Goal: Task Accomplishment & Management: Manage account settings

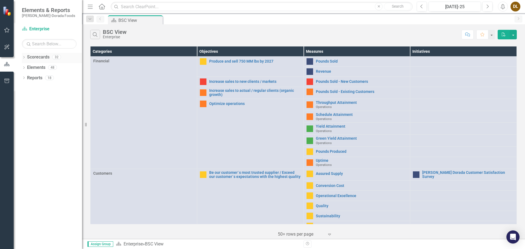
click at [25, 58] on icon "Dropdown" at bounding box center [24, 57] width 4 height 3
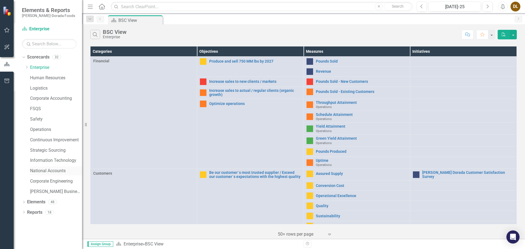
click at [49, 169] on link "National Accounts" at bounding box center [56, 171] width 52 height 6
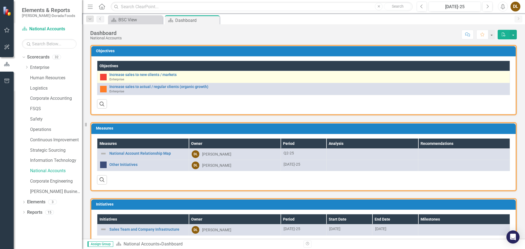
click at [135, 78] on div "Increase sales to new clients / markets Enterprise" at bounding box center [308, 77] width 398 height 8
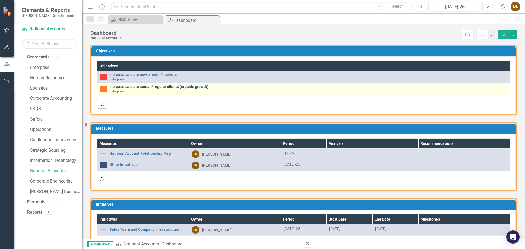
click at [125, 88] on link "Increase sales to actual / regular clients (organic growth)" at bounding box center [308, 87] width 398 height 4
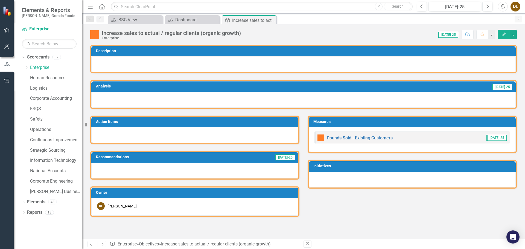
click at [113, 103] on div at bounding box center [303, 100] width 424 height 16
click at [125, 98] on div at bounding box center [303, 100] width 424 height 16
click at [123, 100] on div at bounding box center [303, 100] width 424 height 16
drag, startPoint x: 122, startPoint y: 100, endPoint x: 112, endPoint y: 101, distance: 10.7
click at [112, 101] on div at bounding box center [303, 100] width 424 height 16
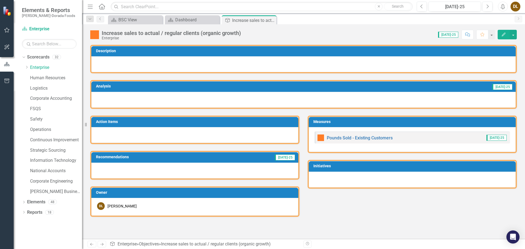
click at [276, 33] on icon "Edit" at bounding box center [503, 35] width 5 height 4
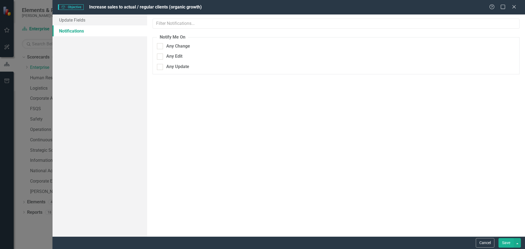
click at [76, 32] on link "Notifications" at bounding box center [99, 30] width 95 height 11
click at [276, 9] on icon "Close" at bounding box center [513, 6] width 7 height 5
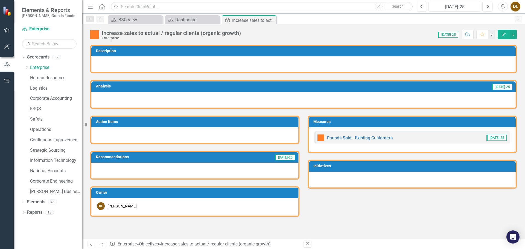
click at [107, 95] on div at bounding box center [303, 100] width 424 height 16
drag, startPoint x: 107, startPoint y: 95, endPoint x: 104, endPoint y: 103, distance: 8.5
click at [104, 103] on div at bounding box center [303, 100] width 424 height 16
click at [276, 98] on div at bounding box center [303, 100] width 424 height 16
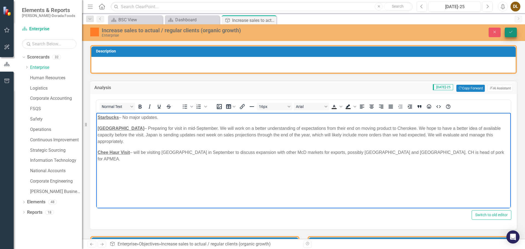
click at [276, 33] on button "Save" at bounding box center [511, 33] width 12 height 10
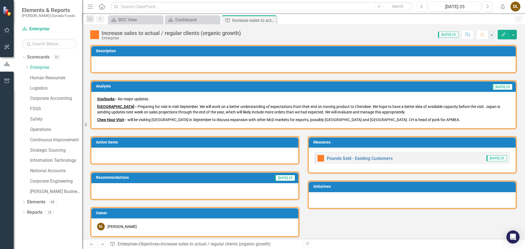
click at [101, 19] on icon "Previous" at bounding box center [100, 18] width 4 height 3
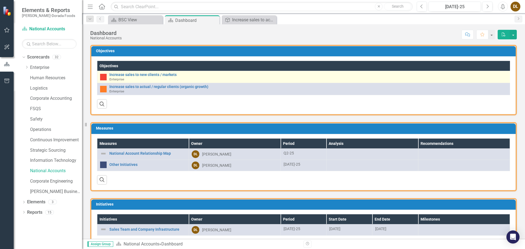
click at [117, 77] on div "Increase sales to new clients / markets Enterprise" at bounding box center [308, 77] width 398 height 8
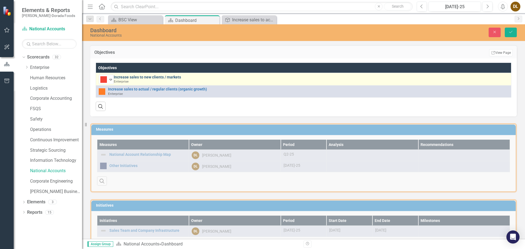
click at [156, 76] on link "Increase sales to new clients / markets" at bounding box center [311, 77] width 395 height 4
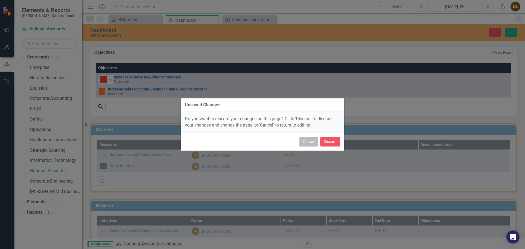
click at [276, 141] on button "Cancel" at bounding box center [308, 142] width 19 height 10
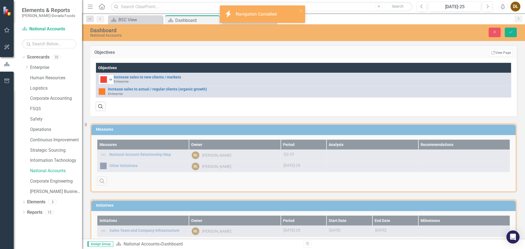
click at [276, 141] on div "Measures Measures Owner Period Analysis Recommendations National Account Relati…" at bounding box center [303, 154] width 435 height 76
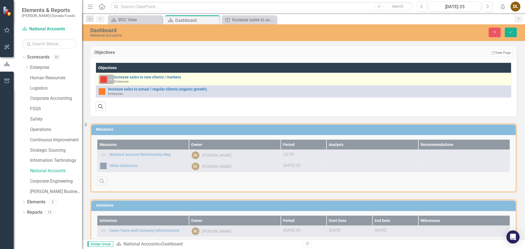
click at [112, 80] on icon "Expand" at bounding box center [110, 79] width 5 height 4
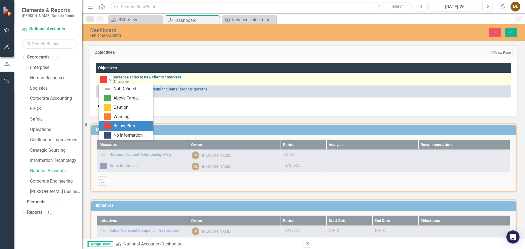
click at [112, 80] on icon "Expand" at bounding box center [110, 79] width 5 height 4
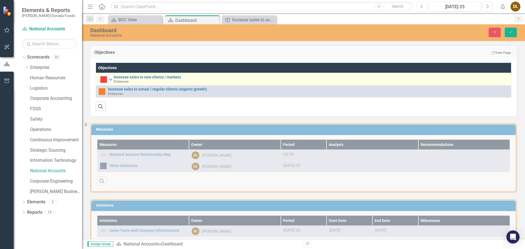
click at [132, 82] on div "Increase sales to new clients / markets Enterprise" at bounding box center [311, 79] width 395 height 8
click at [109, 79] on icon "Expand" at bounding box center [110, 79] width 5 height 4
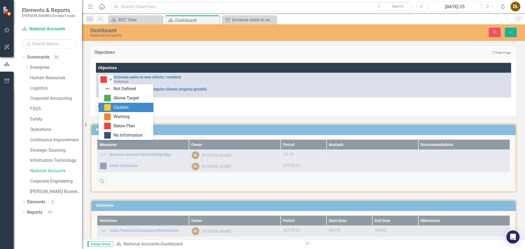
click at [114, 106] on div "Caution" at bounding box center [120, 107] width 15 height 6
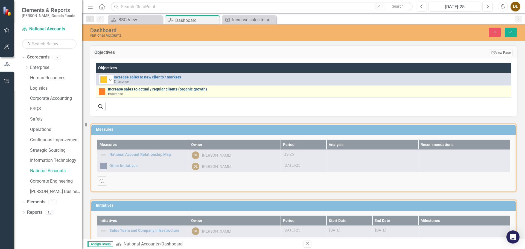
click at [132, 88] on link "Increase sales to actual / regular clients (organic growth)" at bounding box center [308, 89] width 400 height 4
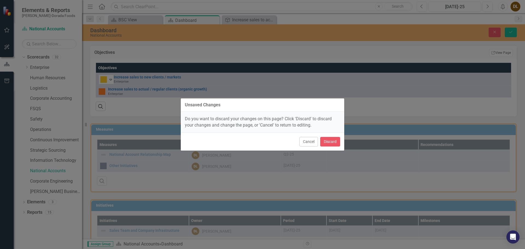
click at [133, 89] on div "Unsaved Changes Do you want to discard your changes on this page? Click 'Discar…" at bounding box center [262, 124] width 525 height 249
click at [276, 143] on button "Cancel" at bounding box center [308, 142] width 19 height 10
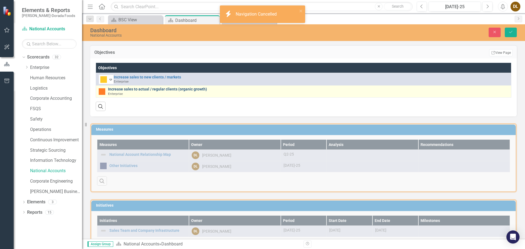
click at [147, 90] on link "Increase sales to actual / regular clients (organic growth)" at bounding box center [308, 89] width 400 height 4
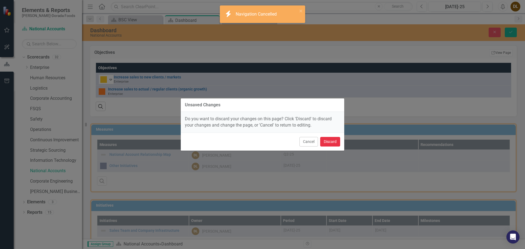
click at [276, 139] on button "Discard" at bounding box center [330, 142] width 20 height 10
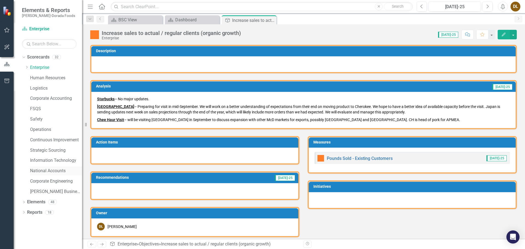
click at [45, 171] on link "National Accounts" at bounding box center [56, 171] width 52 height 6
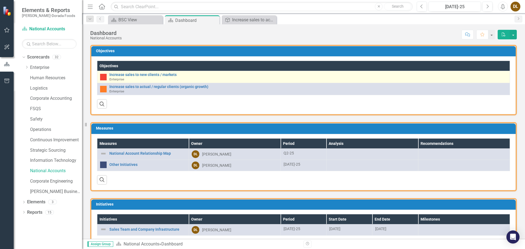
click at [138, 78] on div "Increase sales to new clients / markets Enterprise" at bounding box center [308, 77] width 398 height 8
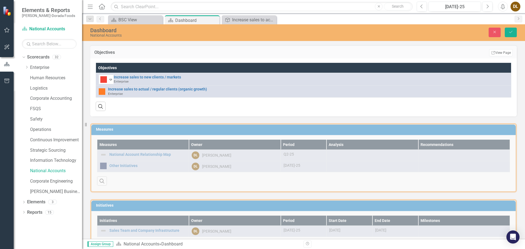
click at [127, 111] on div "Search" at bounding box center [304, 104] width 416 height 13
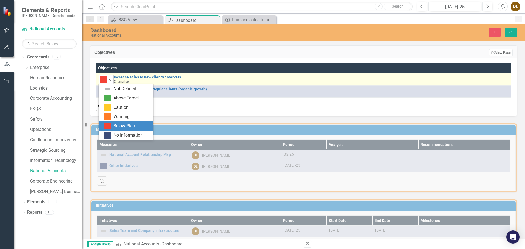
click at [112, 78] on icon "Expand" at bounding box center [110, 79] width 5 height 4
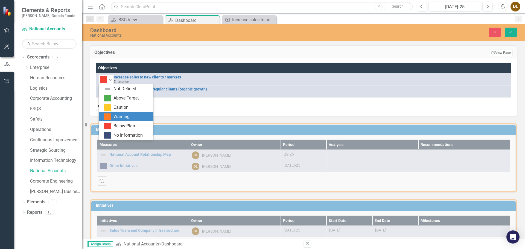
click at [128, 114] on div "Warning" at bounding box center [121, 117] width 16 height 6
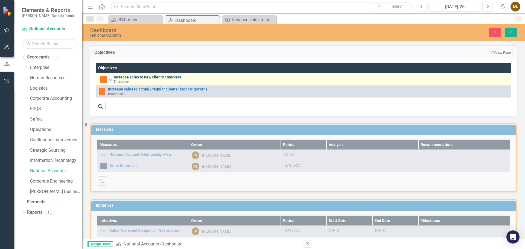
click at [172, 75] on link "Increase sales to new clients / markets" at bounding box center [311, 77] width 395 height 4
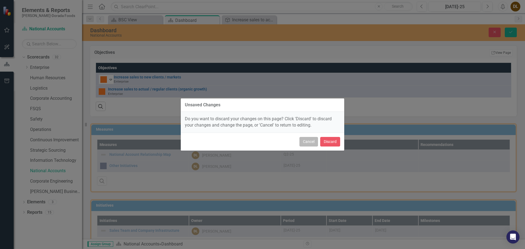
click at [276, 140] on button "Cancel" at bounding box center [308, 142] width 19 height 10
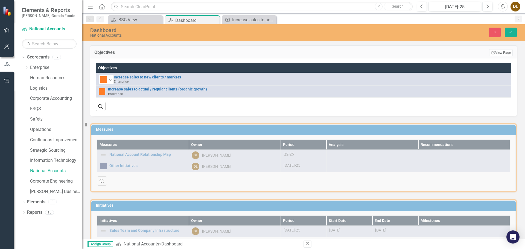
click at [218, 110] on div "Search" at bounding box center [304, 104] width 416 height 13
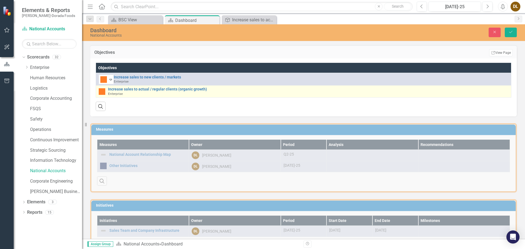
click at [178, 92] on div "Increase sales to actual / regular clients (organic growth) Enterprise" at bounding box center [308, 91] width 400 height 8
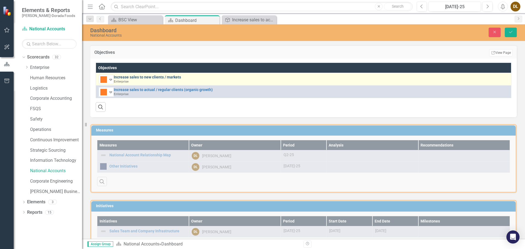
click at [173, 76] on link "Increase sales to new clients / markets" at bounding box center [311, 77] width 395 height 4
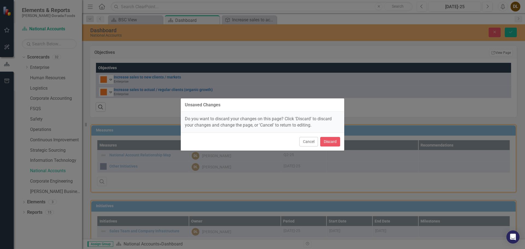
click at [276, 29] on div "Unsaved Changes Do you want to discard your changes on this page? Click 'Discar…" at bounding box center [262, 124] width 525 height 249
click at [276, 141] on button "Discard" at bounding box center [330, 142] width 20 height 10
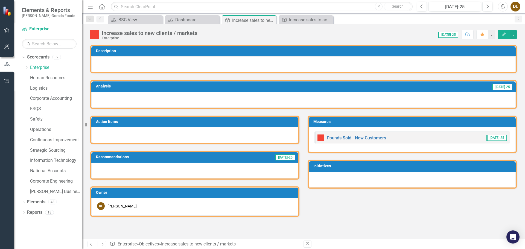
click at [276, 37] on button "Edit" at bounding box center [504, 35] width 12 height 10
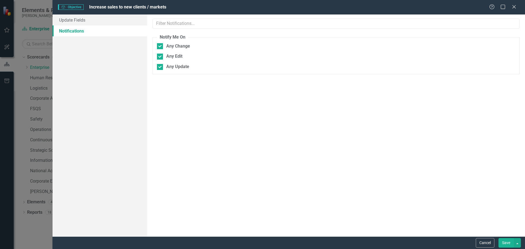
click at [211, 108] on div "ClearPoint Can Do More! How ClearPoint Can Help Close Professional and Enterpri…" at bounding box center [336, 125] width 378 height 222
click at [276, 7] on icon at bounding box center [514, 7] width 4 height 4
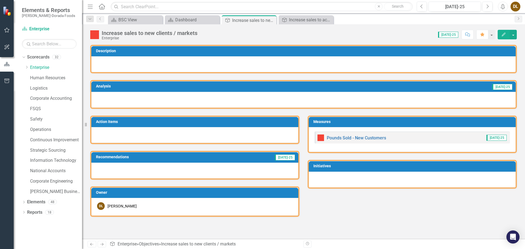
click at [197, 98] on div at bounding box center [303, 100] width 424 height 16
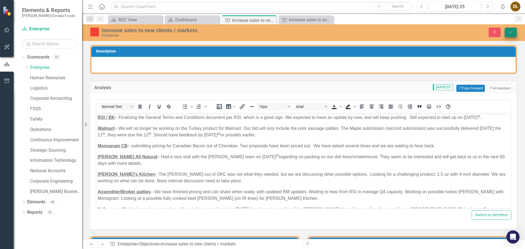
click at [276, 33] on icon "Save" at bounding box center [510, 32] width 5 height 4
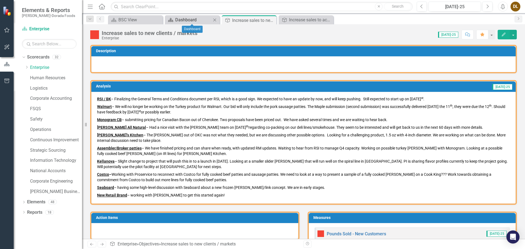
click at [193, 17] on div "Dashboard" at bounding box center [193, 19] width 36 height 7
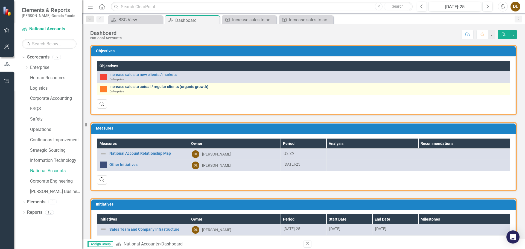
click at [159, 88] on link "Increase sales to actual / regular clients (organic growth)" at bounding box center [308, 87] width 398 height 4
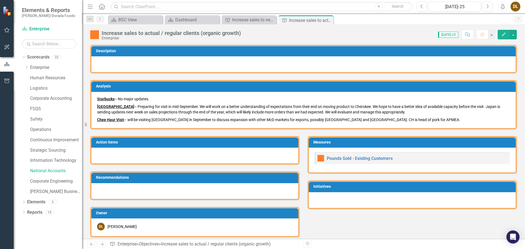
click at [159, 88] on h3 "Analysis" at bounding box center [304, 86] width 417 height 4
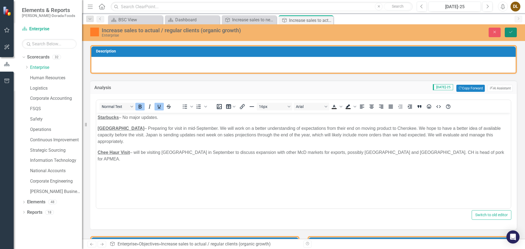
click at [276, 33] on icon "Save" at bounding box center [510, 32] width 5 height 4
